Goal: Information Seeking & Learning: Understand process/instructions

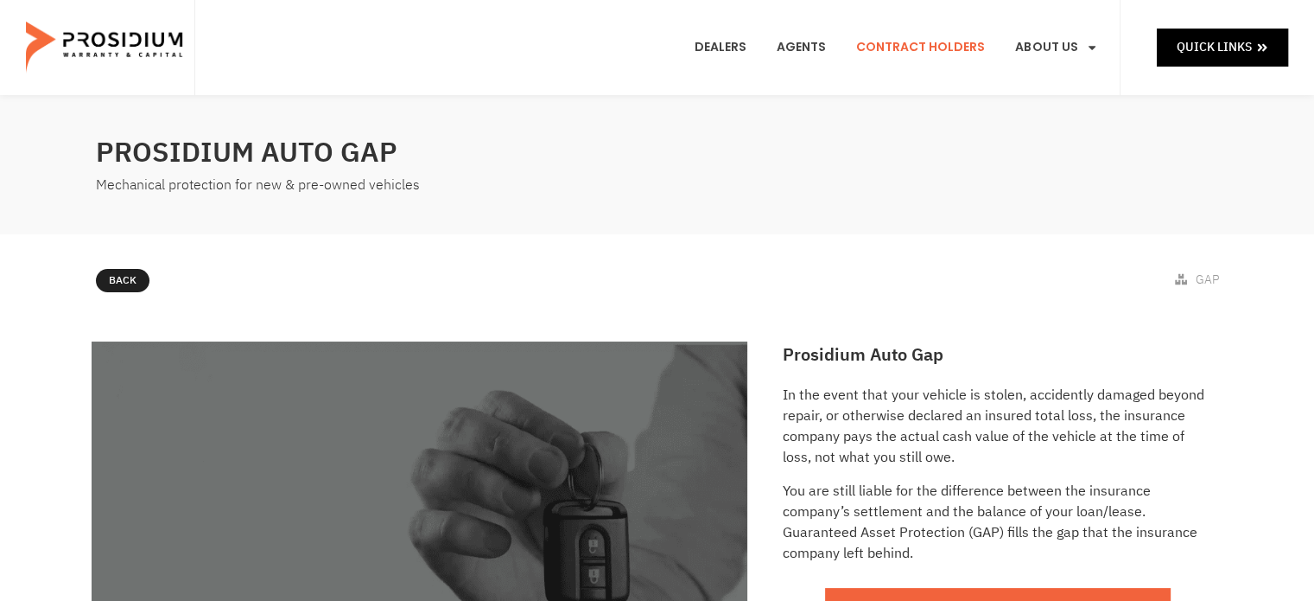
click at [897, 51] on link "Contract Holders" at bounding box center [920, 48] width 155 height 64
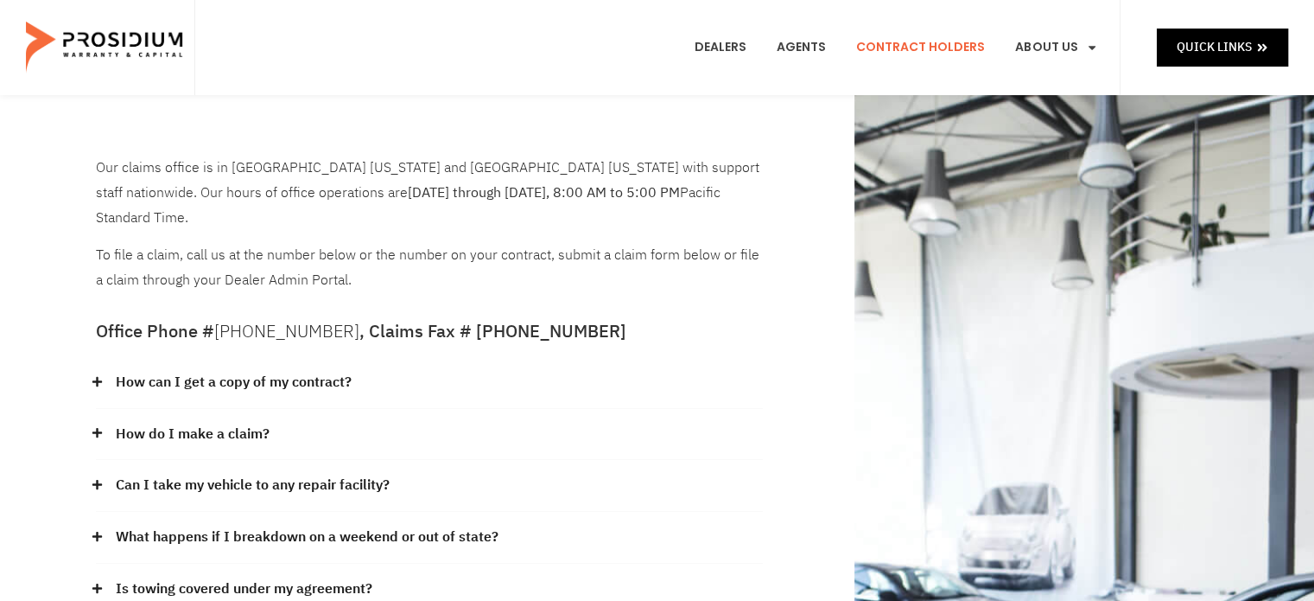
click at [166, 422] on link "How do I make a claim?" at bounding box center [193, 434] width 154 height 25
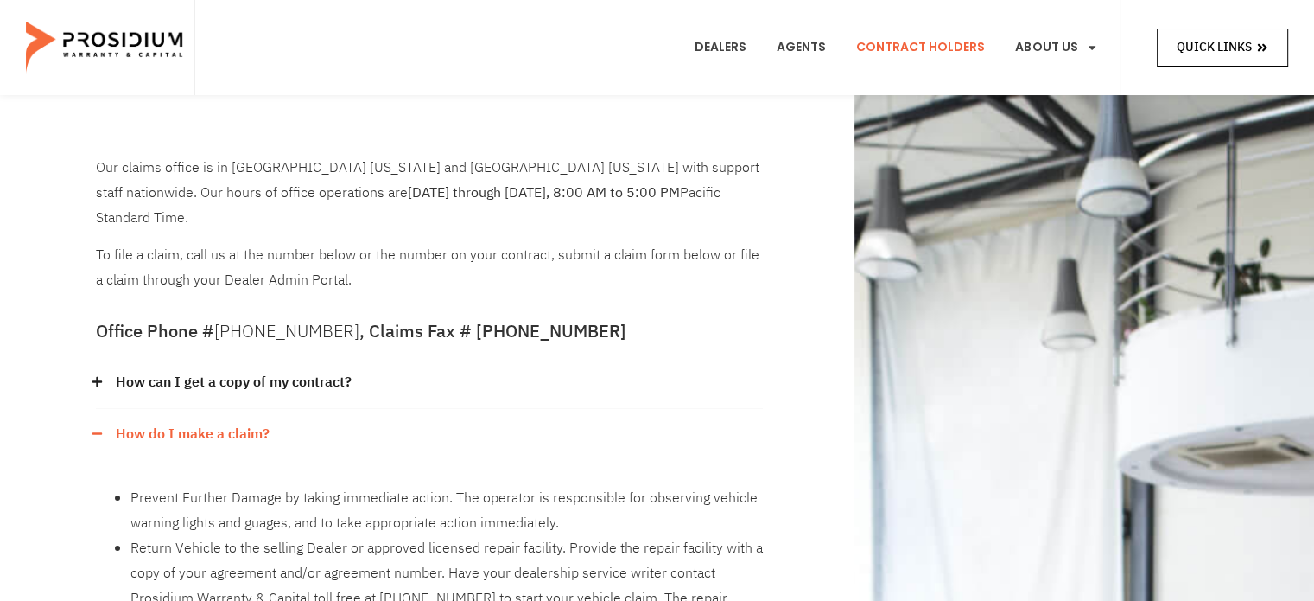
click at [1230, 54] on span "Quick Links" at bounding box center [1214, 47] width 75 height 22
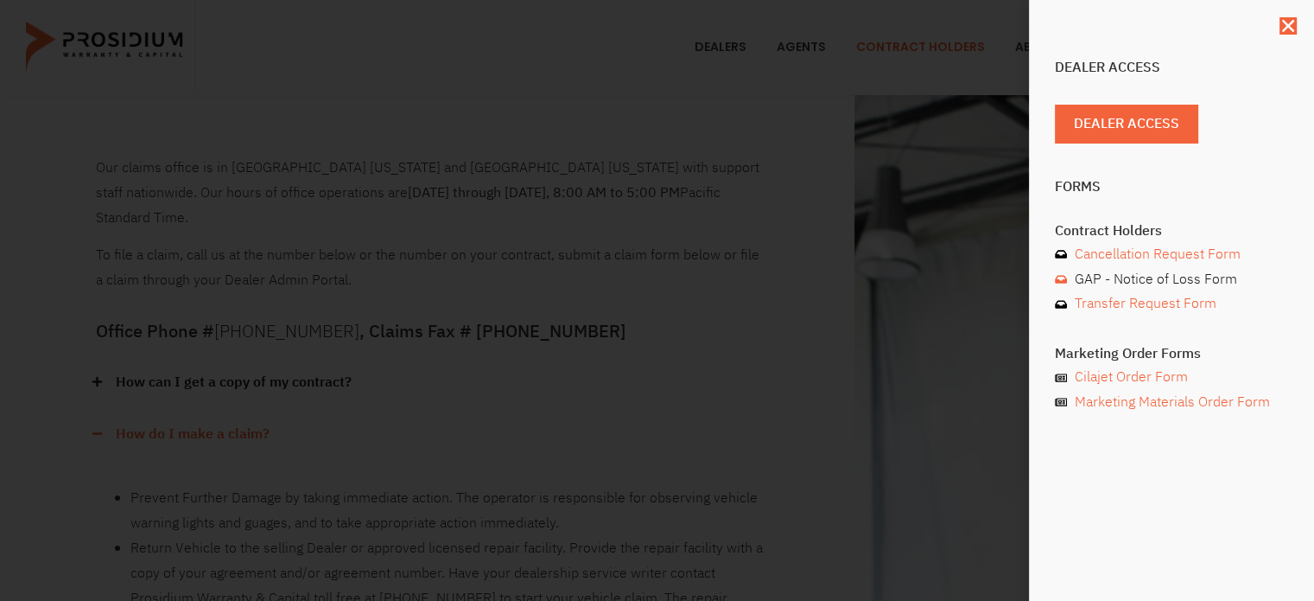
click at [1128, 280] on span "GAP - Notice of Loss Form" at bounding box center [1154, 279] width 167 height 25
